Goal: Check status: Check status

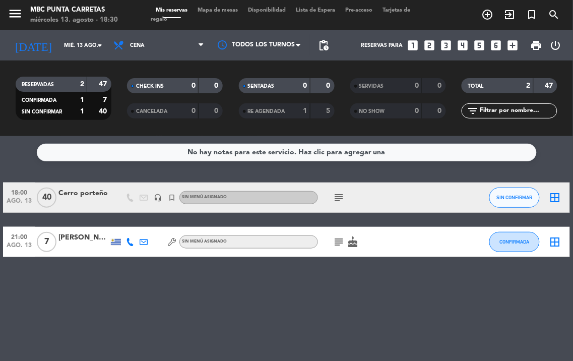
click at [335, 239] on icon "subject" at bounding box center [339, 242] width 12 height 12
click at [352, 111] on div "NO SHOW 0 0" at bounding box center [398, 110] width 96 height 15
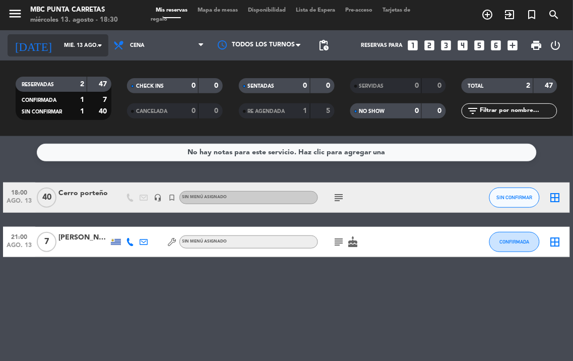
click at [59, 47] on input "mié. 13 ago." at bounding box center [96, 45] width 74 height 16
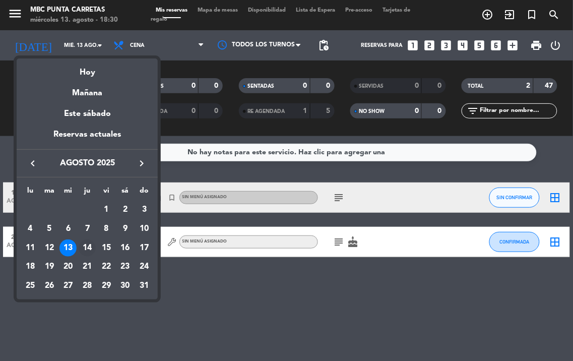
click at [91, 248] on div "14" at bounding box center [87, 247] width 17 height 17
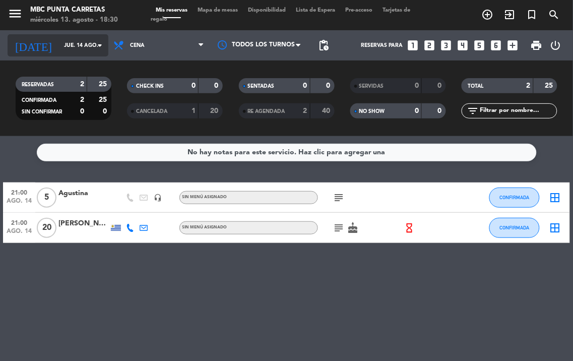
click at [59, 47] on input "jue. 14 ago." at bounding box center [96, 45] width 74 height 16
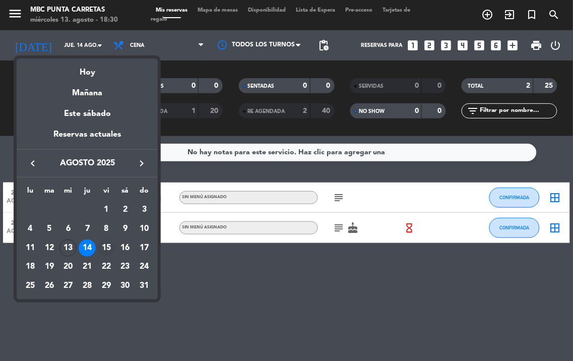
click at [107, 242] on div "15" at bounding box center [106, 247] width 17 height 17
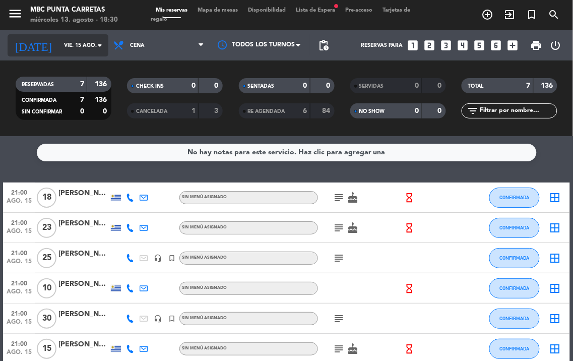
click at [63, 47] on input "vie. 15 ago." at bounding box center [96, 45] width 74 height 16
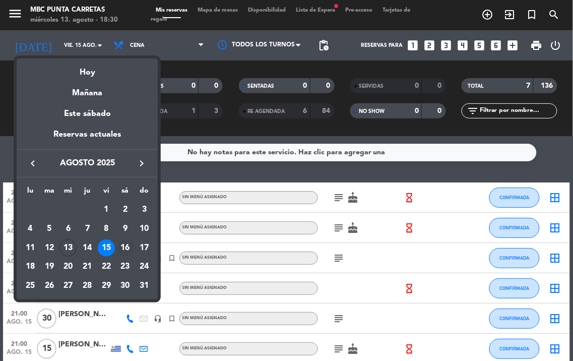
click at [128, 247] on div "16" at bounding box center [125, 247] width 17 height 17
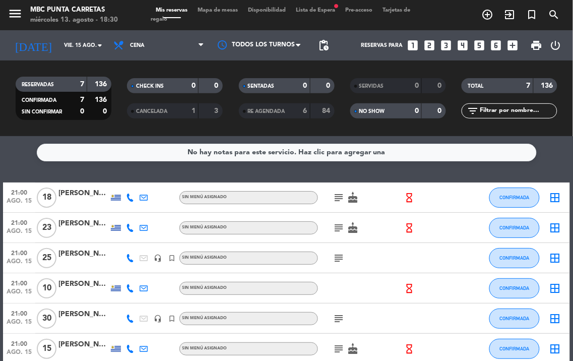
type input "sáb. 16 ago."
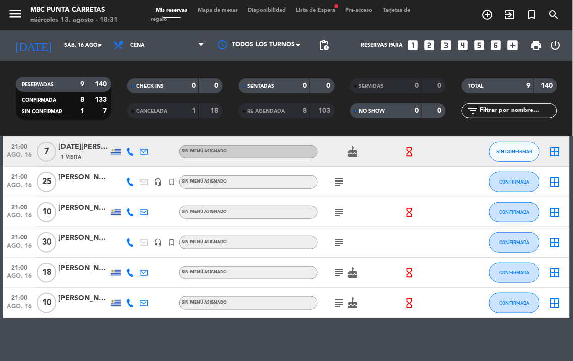
scroll to position [144, 0]
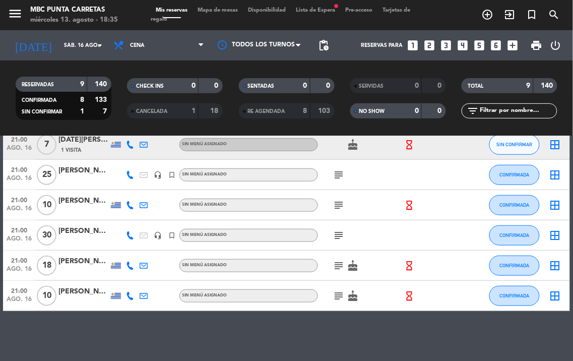
click at [328, 13] on span "Lista de Espera fiber_manual_record" at bounding box center [315, 11] width 49 height 6
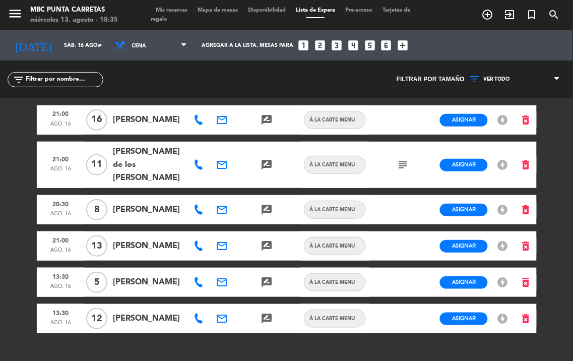
click at [391, 160] on div "21:00 [DATE] [PERSON_NAME] de los [PERSON_NAME] email rate_review credit_card À…" at bounding box center [287, 165] width 500 height 46
click at [409, 164] on div "subject" at bounding box center [403, 165] width 23 height 46
click at [404, 160] on icon "subject" at bounding box center [403, 165] width 12 height 12
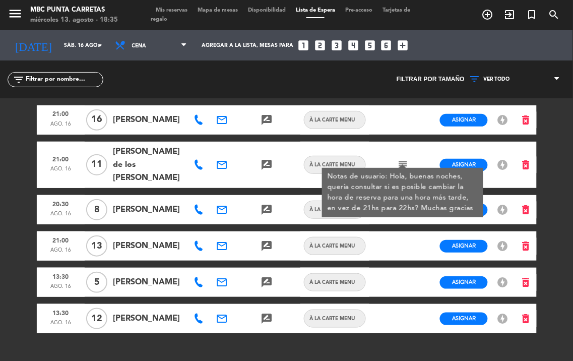
click at [404, 160] on icon "subject" at bounding box center [403, 165] width 12 height 12
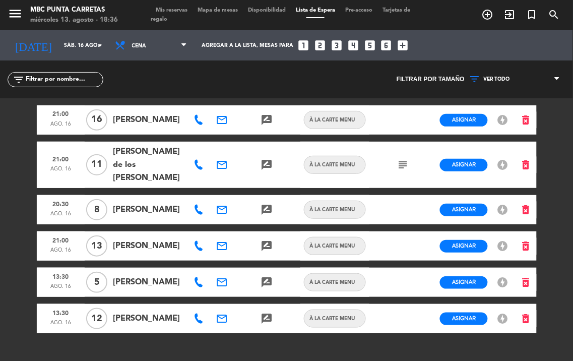
click at [410, 153] on div "subject" at bounding box center [403, 165] width 23 height 46
click at [408, 159] on icon "subject" at bounding box center [403, 165] width 12 height 12
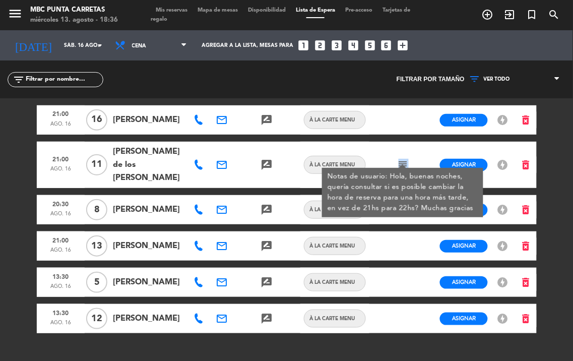
click at [408, 159] on icon "subject" at bounding box center [403, 165] width 12 height 12
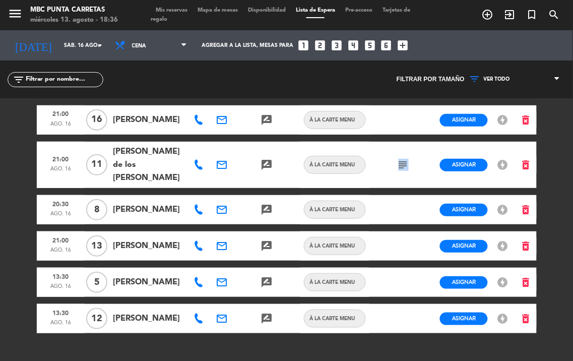
click at [407, 165] on div "subject" at bounding box center [403, 165] width 23 height 46
click at [59, 47] on input "sáb. 16 ago." at bounding box center [96, 45] width 74 height 16
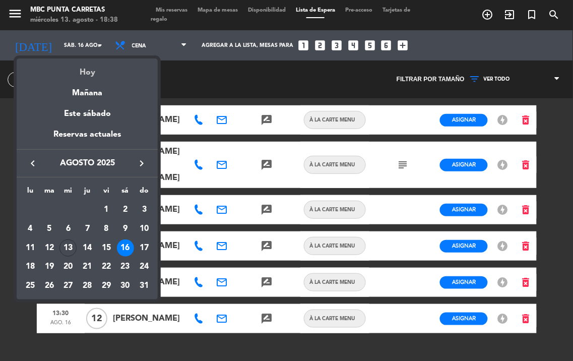
click at [100, 72] on div "Hoy" at bounding box center [87, 68] width 141 height 21
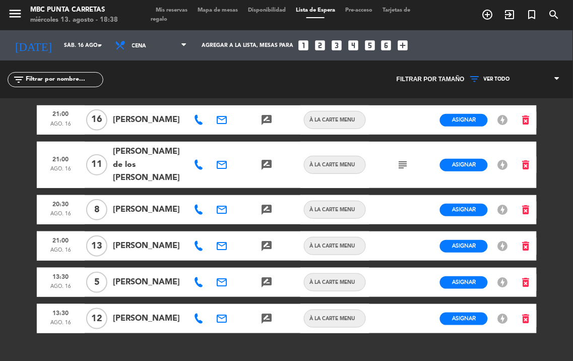
type input "mié. 13 ago."
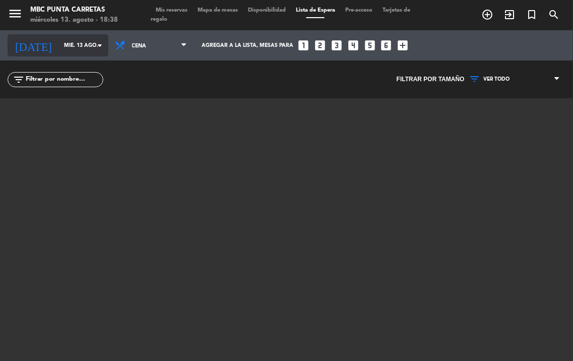
click at [59, 44] on input "mié. 13 ago." at bounding box center [96, 45] width 74 height 16
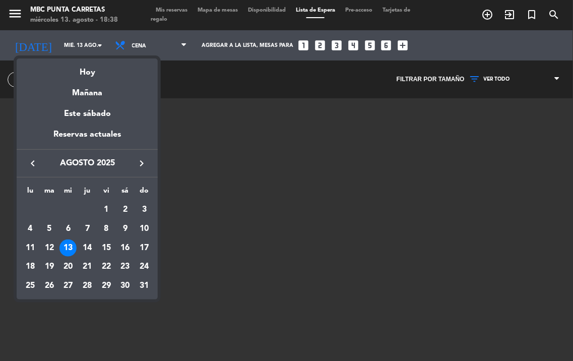
click at [174, 7] on div at bounding box center [286, 180] width 573 height 361
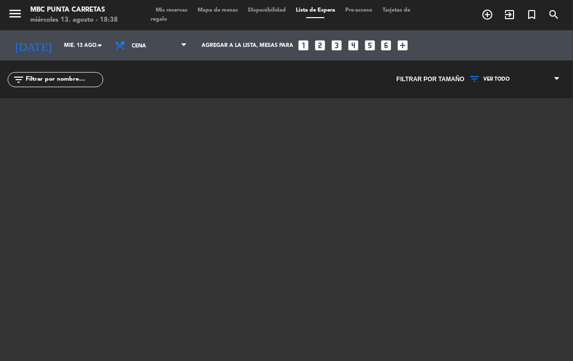
click at [182, 6] on div "Mis reservas Mapa de mesas Disponibilidad Lista de Espera Pre-acceso Tarjetas d…" at bounding box center [287, 15] width 272 height 18
click at [182, 9] on span "Mis reservas" at bounding box center [172, 11] width 42 height 6
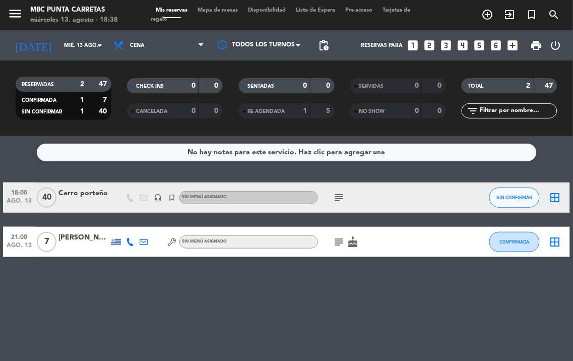
drag, startPoint x: 340, startPoint y: 196, endPoint x: 350, endPoint y: 197, distance: 10.1
click at [340, 195] on icon "subject" at bounding box center [339, 198] width 12 height 12
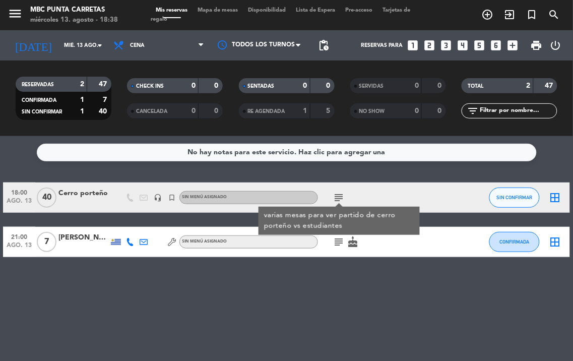
click at [384, 280] on div "No hay notas para este servicio. Haz clic para agregar una 18:00 [DATE] Cerro p…" at bounding box center [286, 248] width 573 height 225
